Goal: Communication & Community: Answer question/provide support

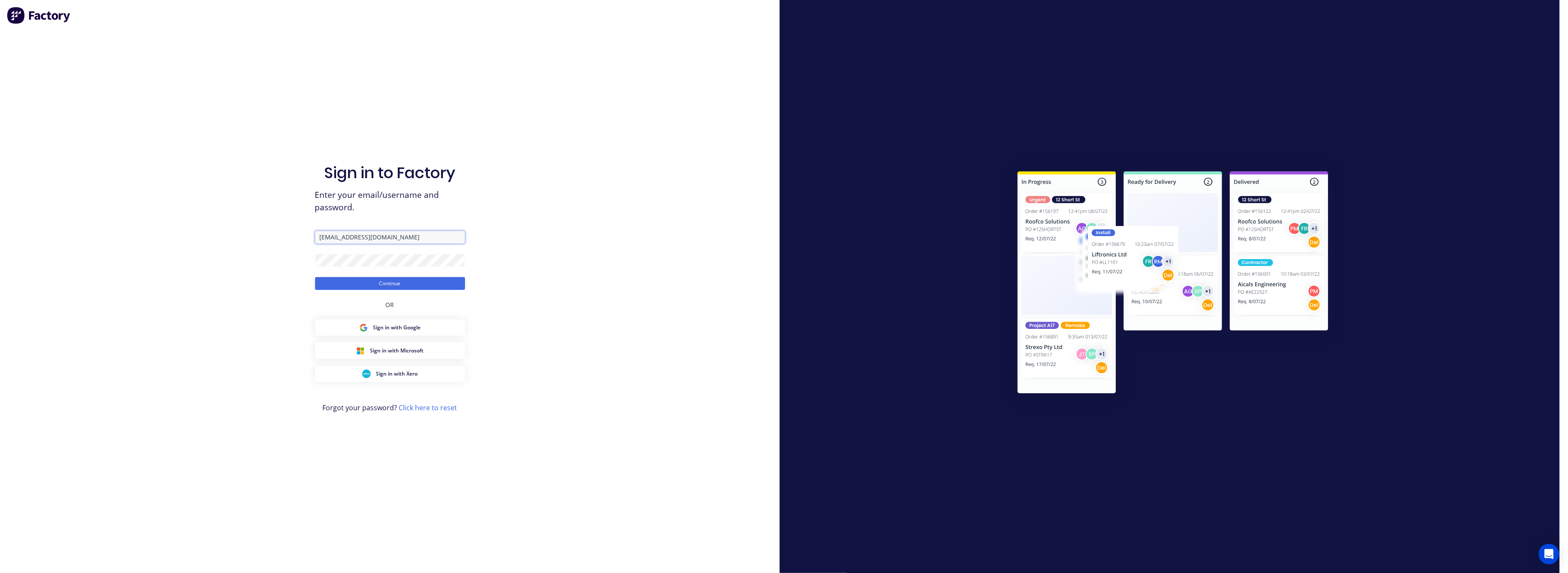
click at [407, 232] on input "[EMAIL_ADDRESS][DOMAIN_NAME]" at bounding box center [390, 237] width 150 height 13
type input "[EMAIL_ADDRESS][DOMAIN_NAME]"
click at [366, 280] on button "Continue" at bounding box center [390, 283] width 150 height 13
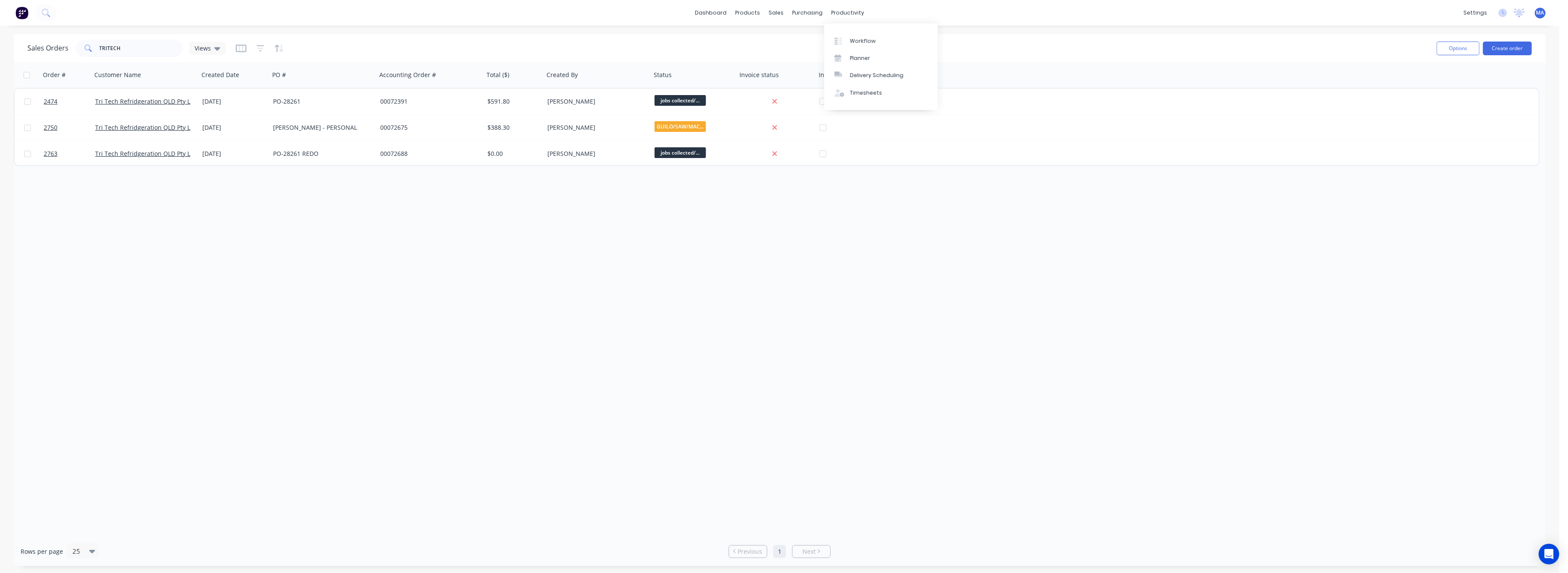
drag, startPoint x: 861, startPoint y: 9, endPoint x: 880, endPoint y: 19, distance: 21.5
click at [861, 9] on div "productivity" at bounding box center [848, 13] width 41 height 13
click at [867, 43] on div "Workflow" at bounding box center [863, 41] width 26 height 8
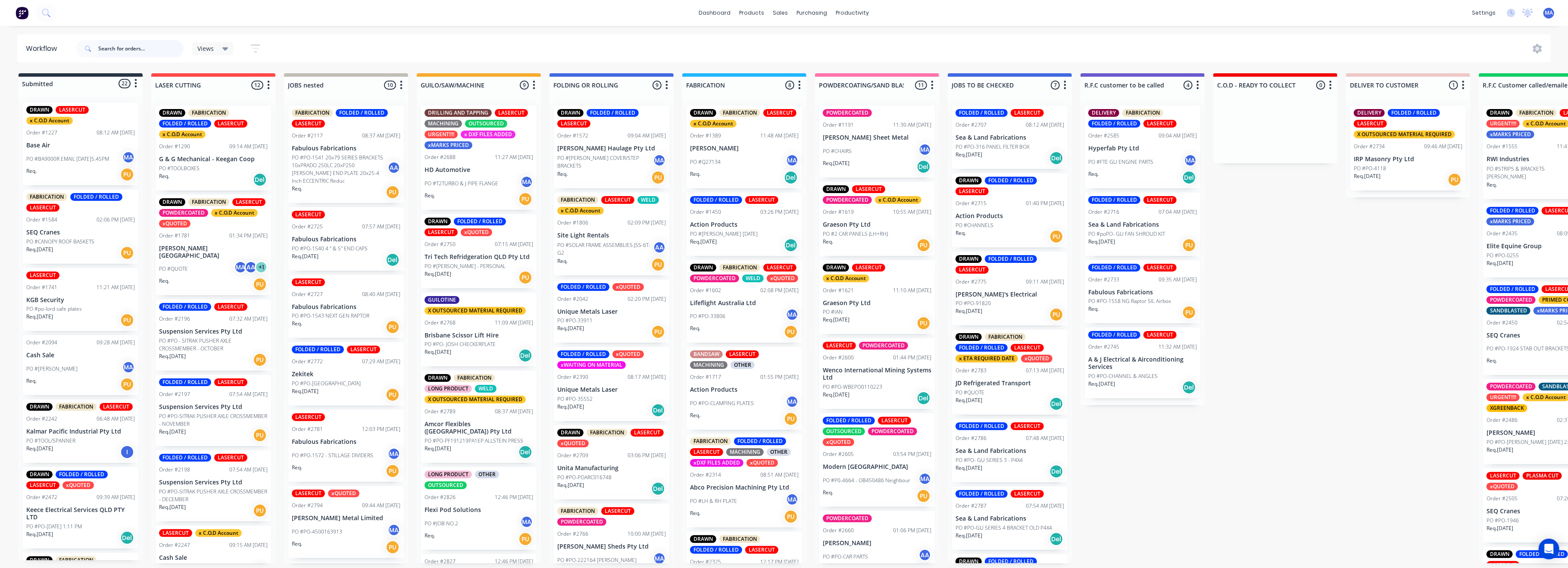
click at [122, 50] on input "text" at bounding box center [141, 48] width 85 height 17
type input "FAB"
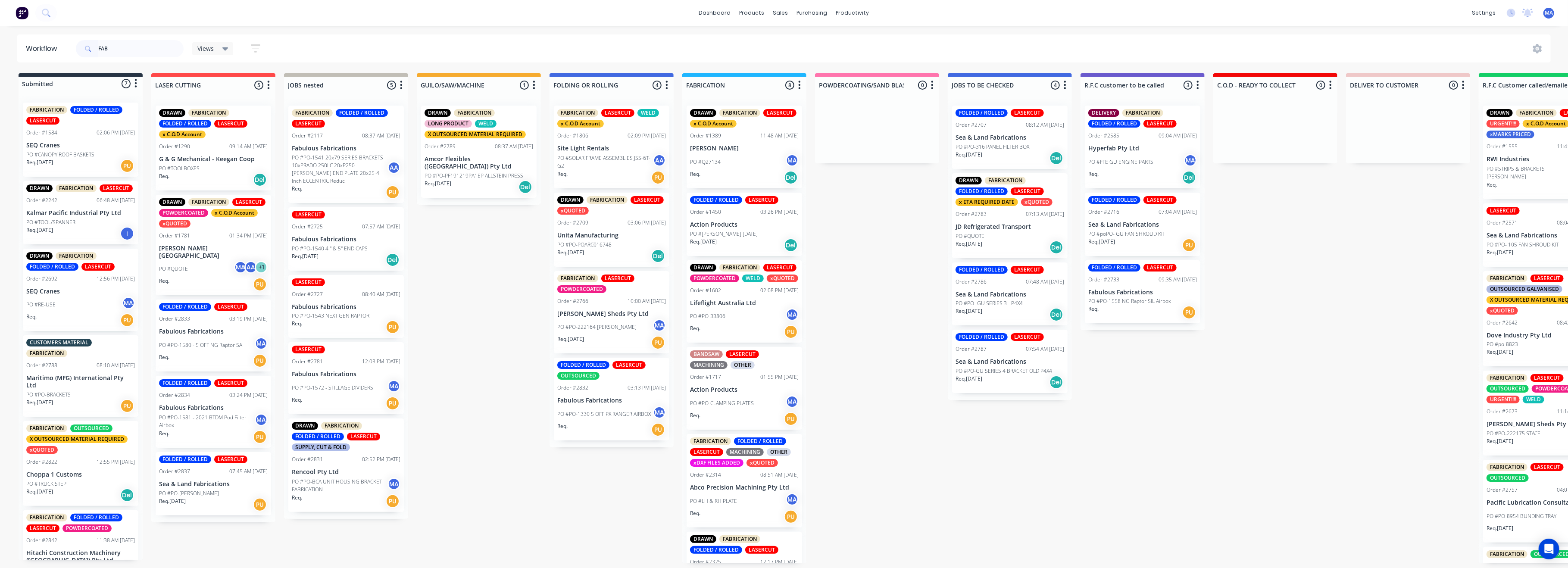
click at [321, 390] on p "PO #PO-1572 - STILLAGE DIVIDERS" at bounding box center [332, 387] width 81 height 8
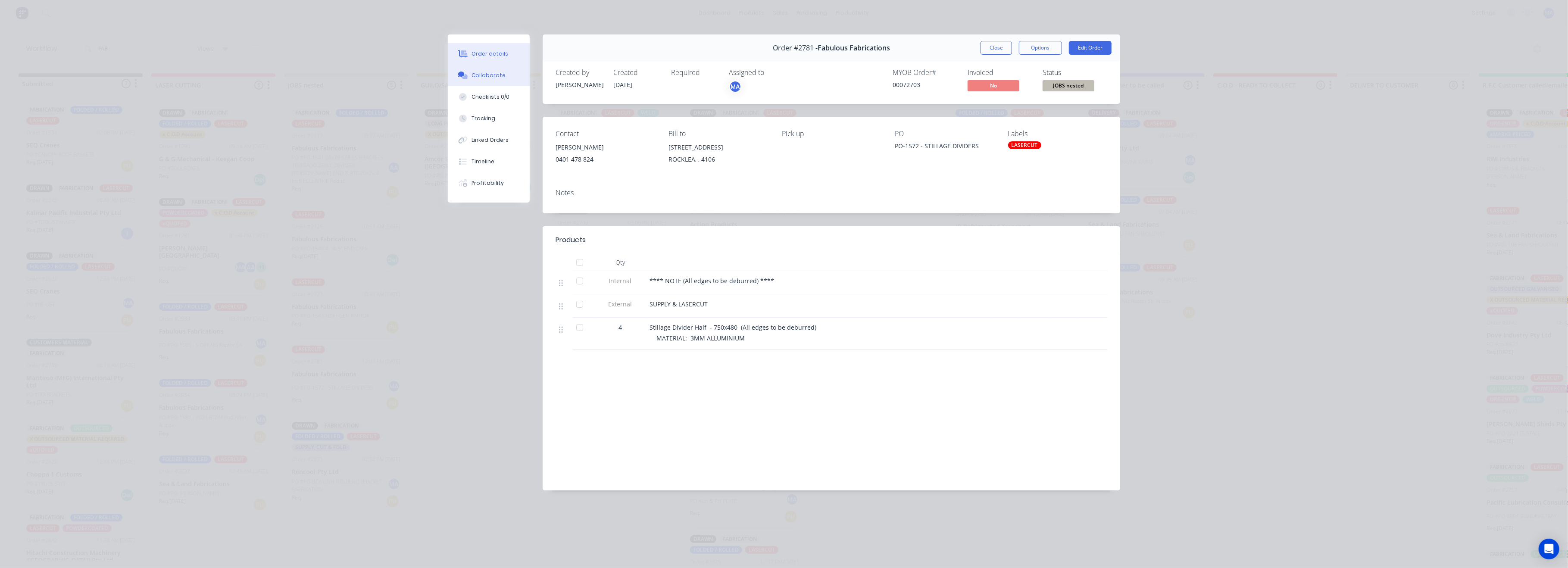
click at [495, 69] on button "Collaborate" at bounding box center [489, 75] width 82 height 21
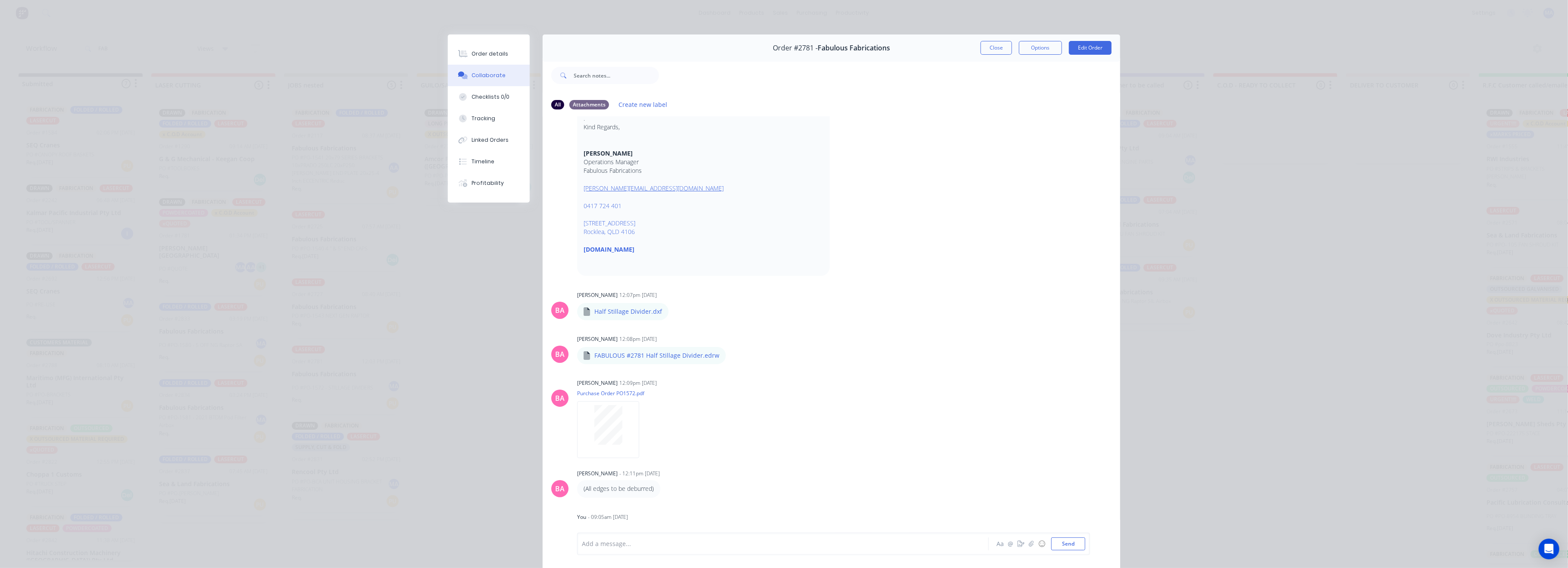
scroll to position [47, 0]
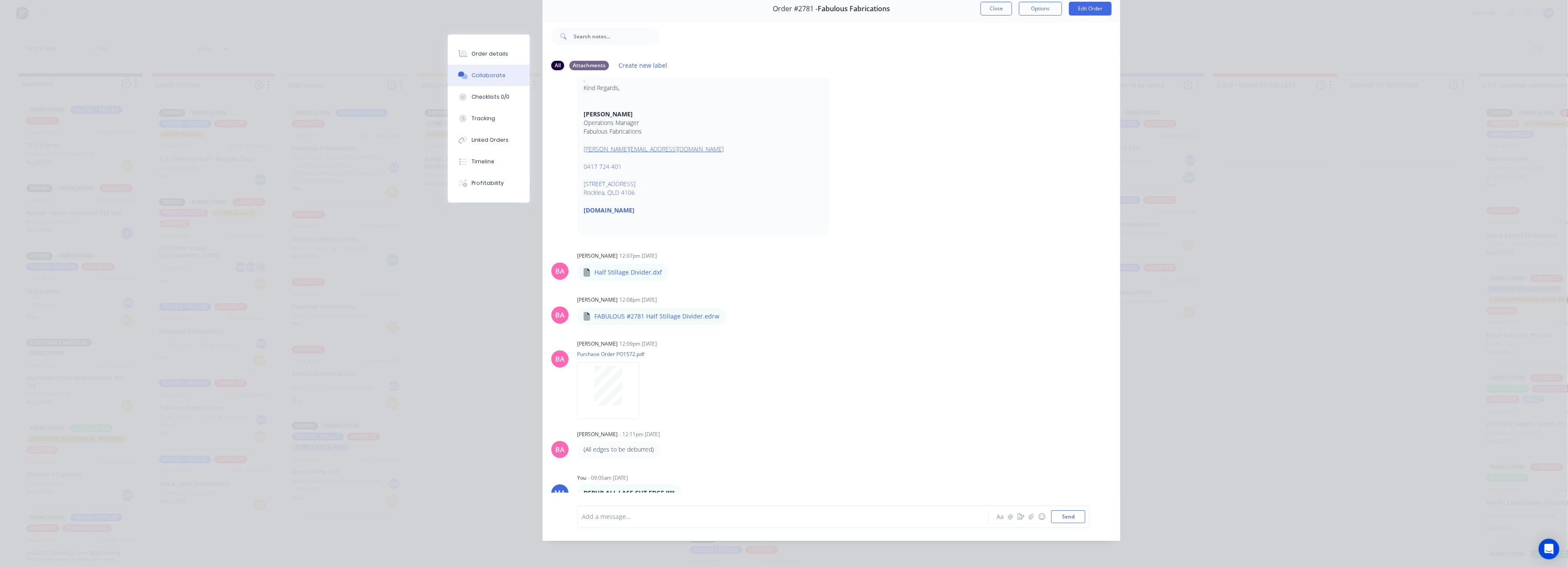
click at [648, 517] on div at bounding box center [771, 517] width 377 height 9
click at [1064, 518] on button "Send" at bounding box center [1069, 517] width 34 height 13
click at [887, 520] on div at bounding box center [771, 517] width 377 height 9
click at [1051, 517] on button "Send" at bounding box center [1069, 517] width 34 height 13
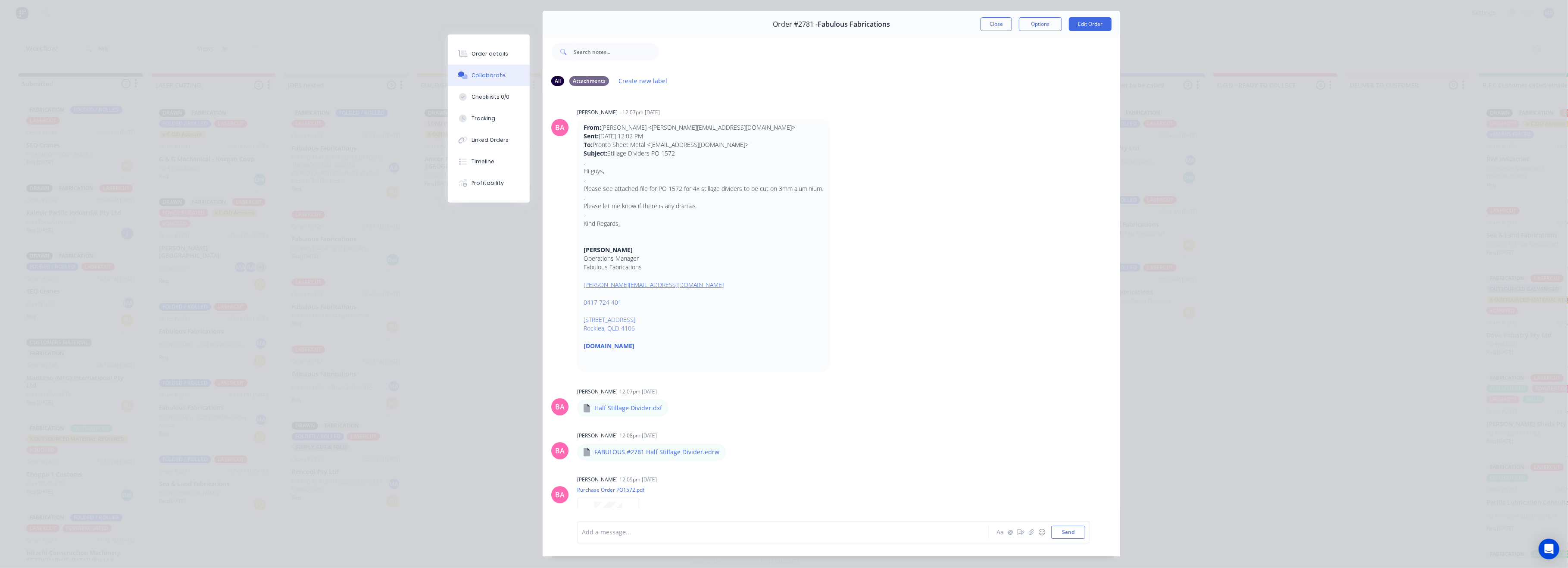
scroll to position [0, 0]
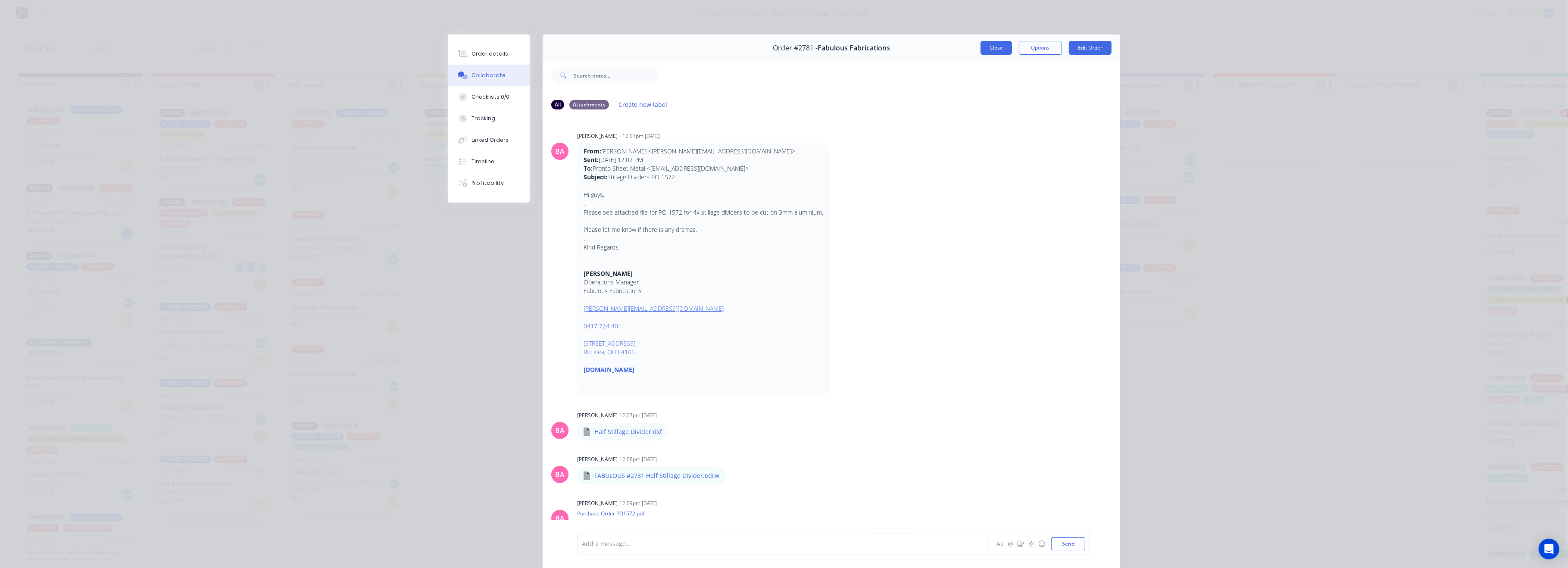
click at [981, 48] on button "Close" at bounding box center [996, 48] width 31 height 14
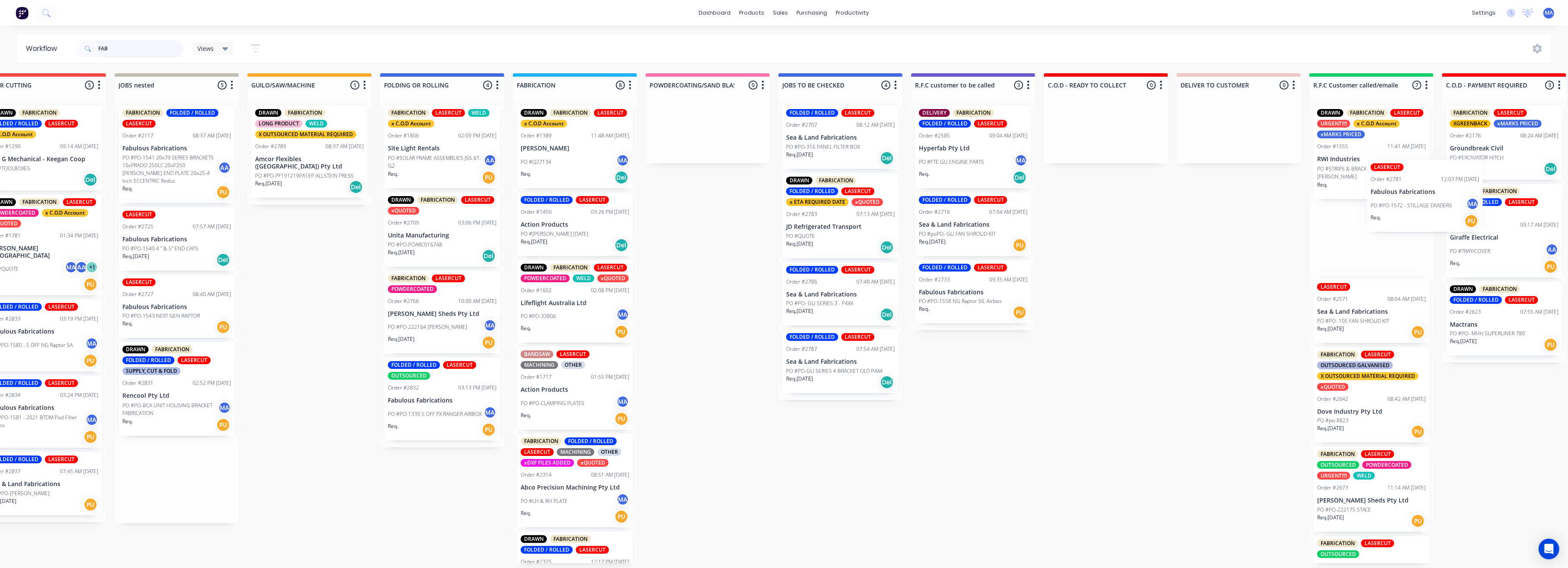
scroll to position [0, 170]
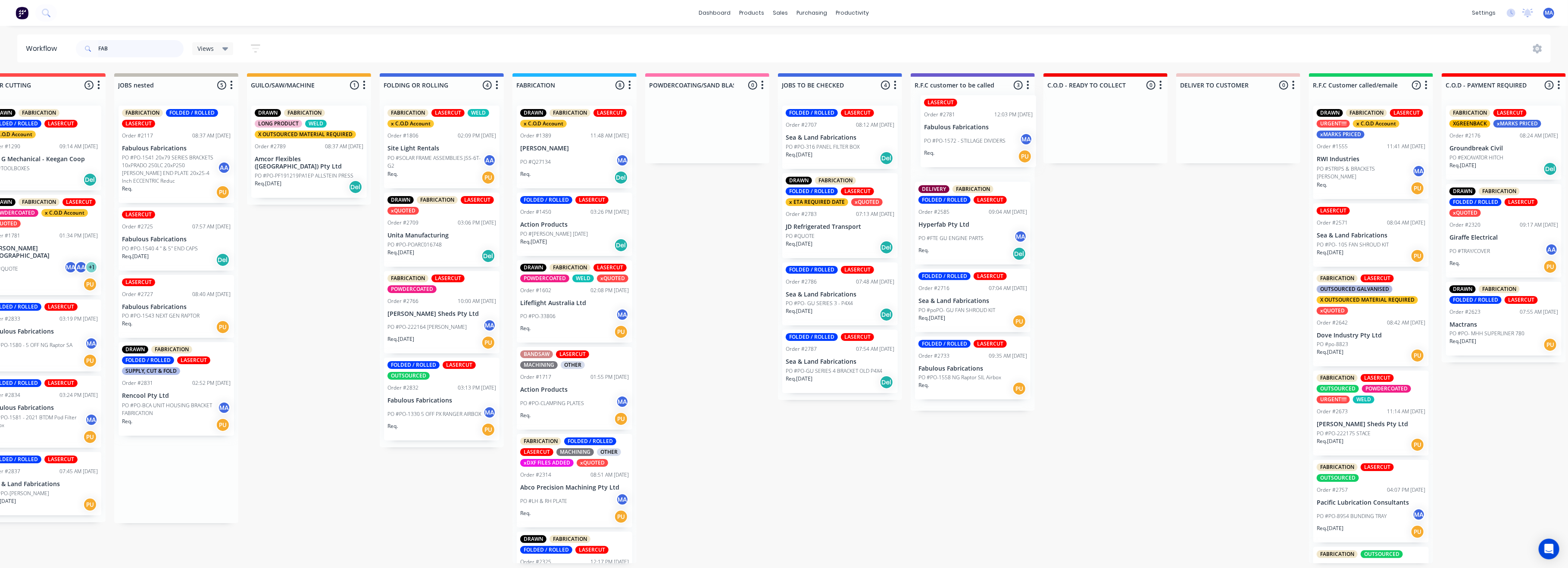
drag, startPoint x: 329, startPoint y: 384, endPoint x: 975, endPoint y: 134, distance: 692.7
click at [975, 134] on div "Submitted 7 Status colour #273444 hex #273444 Save Cancel Summaries Total order…" at bounding box center [980, 318] width 2312 height 490
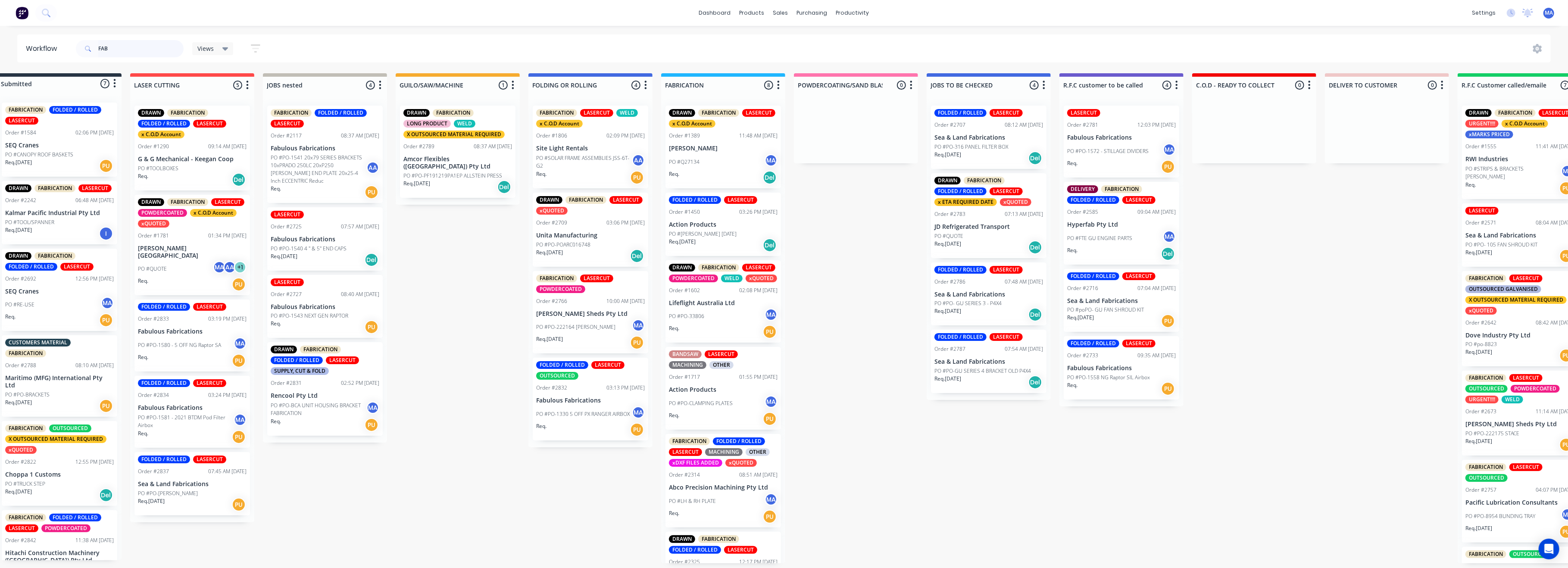
scroll to position [0, 0]
